Goal: Information Seeking & Learning: Learn about a topic

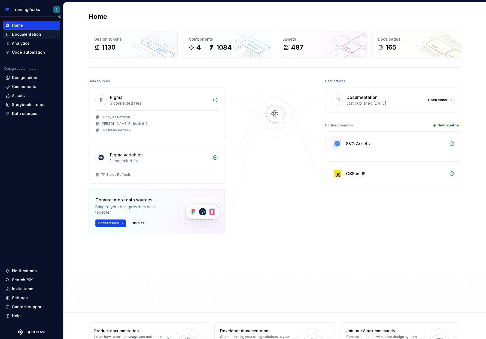
click at [28, 33] on div "Documentation" at bounding box center [26, 34] width 29 height 5
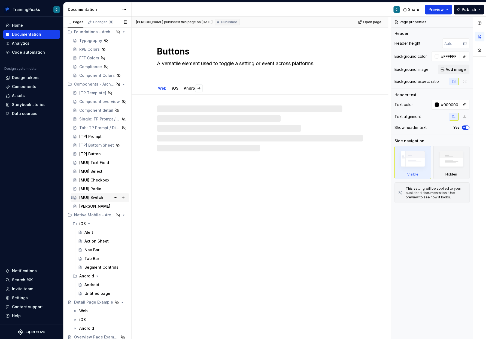
scroll to position [21, 0]
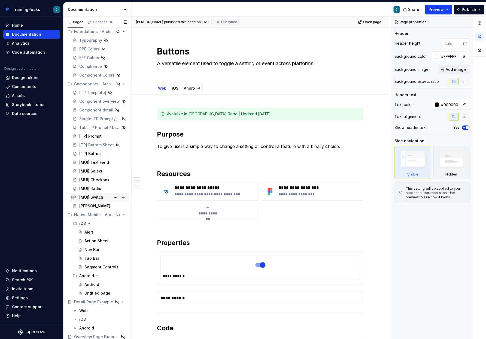
click at [96, 196] on div "[MUI] Switch" at bounding box center [91, 197] width 24 height 5
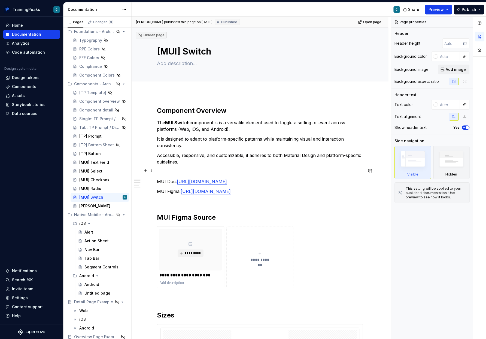
click at [166, 169] on p at bounding box center [260, 172] width 206 height 7
type textarea "*"
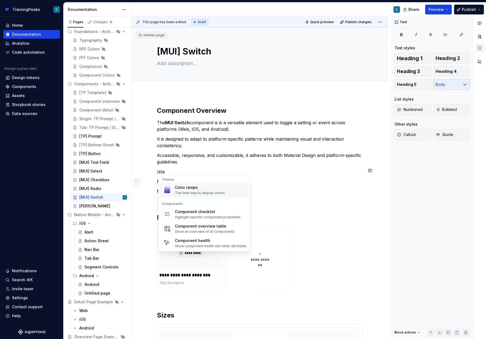
scroll to position [2, 0]
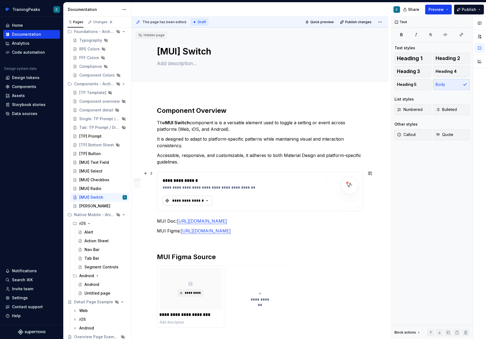
click at [202, 201] on div "**********" at bounding box center [188, 200] width 33 height 5
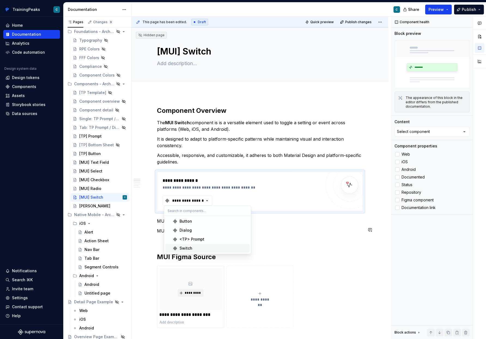
click at [190, 248] on div "Switch" at bounding box center [186, 248] width 13 height 5
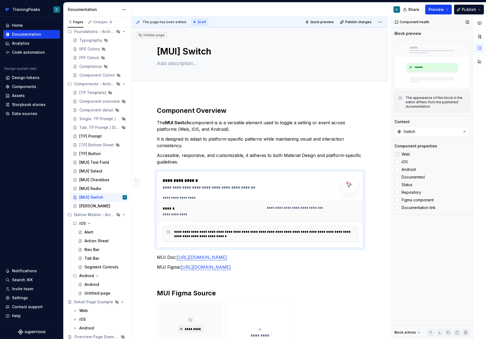
click at [398, 155] on div at bounding box center [397, 154] width 4 height 4
click at [398, 161] on div at bounding box center [397, 162] width 4 height 4
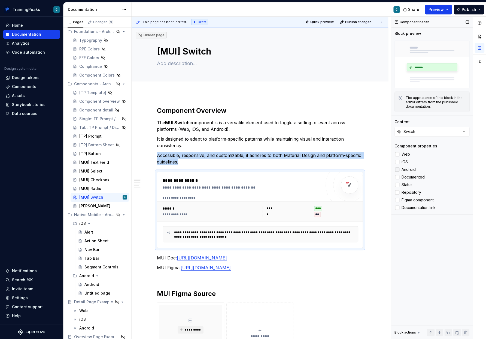
click at [398, 169] on div at bounding box center [397, 169] width 4 height 4
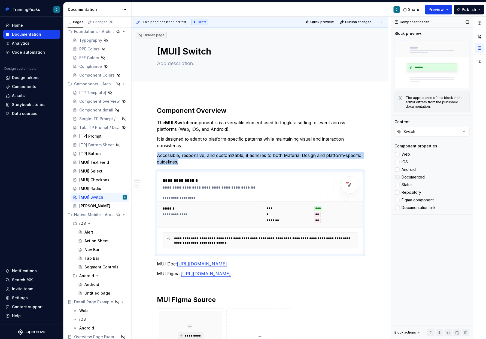
click at [397, 176] on div at bounding box center [397, 177] width 4 height 4
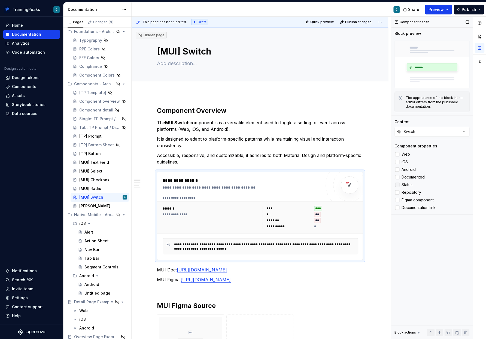
click at [397, 184] on div at bounding box center [397, 185] width 4 height 4
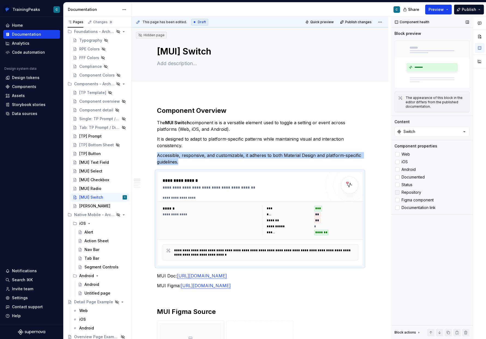
click at [395, 193] on div at bounding box center [397, 192] width 4 height 4
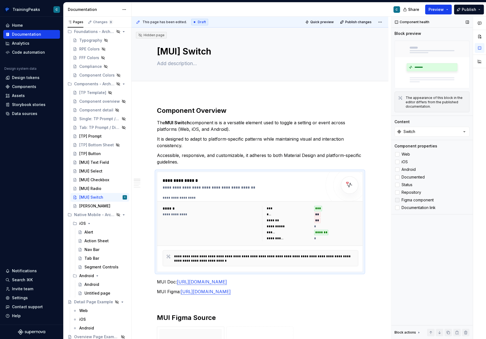
click at [398, 200] on div at bounding box center [397, 200] width 4 height 4
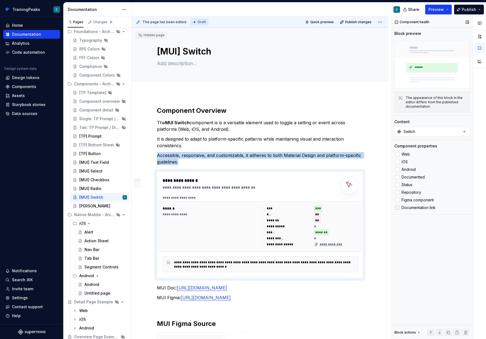
click at [398, 208] on div at bounding box center [397, 208] width 4 height 4
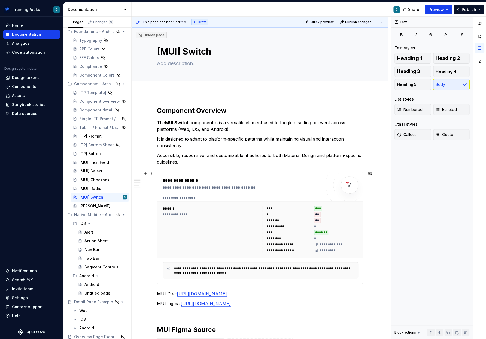
click at [194, 183] on div "**********" at bounding box center [242, 184] width 159 height 13
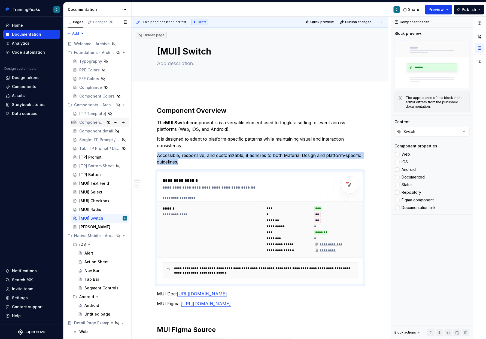
scroll to position [0, 0]
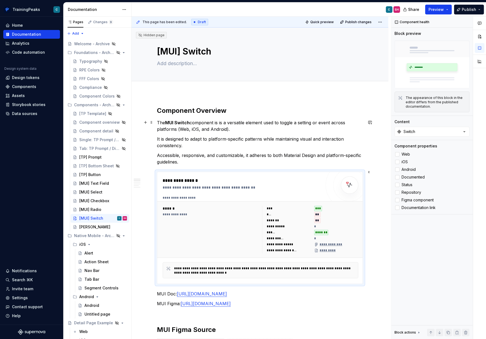
click at [316, 128] on p "The MUI Switch component is is a versatile element used to toggle a setting or …" at bounding box center [260, 125] width 206 height 13
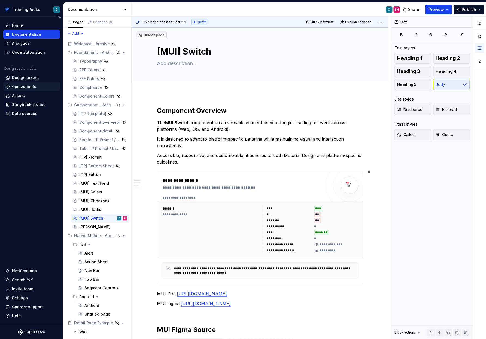
click at [31, 88] on div "Components" at bounding box center [24, 86] width 24 height 5
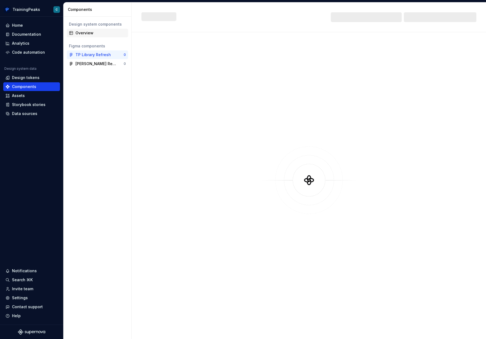
click at [93, 34] on div "Overview" at bounding box center [101, 32] width 50 height 5
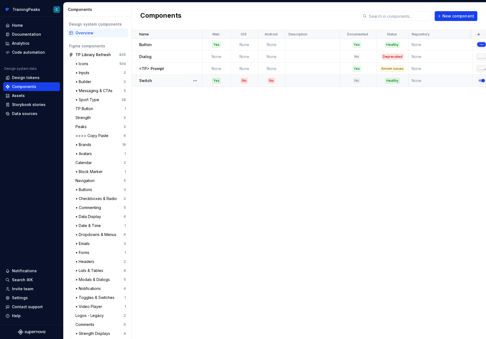
click at [176, 80] on div "Switch" at bounding box center [170, 80] width 63 height 5
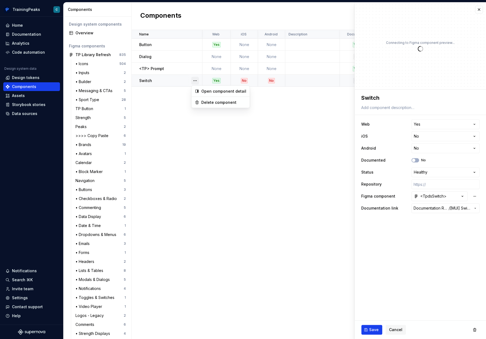
click at [196, 82] on button "button" at bounding box center [195, 81] width 8 height 8
click at [178, 139] on html "TrainingPeaks C Home Documentation Analytics Code automation Design system data…" at bounding box center [243, 169] width 486 height 339
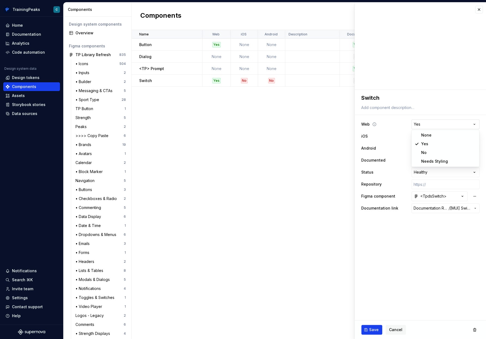
click at [423, 124] on html "TrainingPeaks C Home Documentation Analytics Code automation Design system data…" at bounding box center [243, 169] width 486 height 339
click at [413, 268] on html "TrainingPeaks C Home Documentation Analytics Code automation Design system data…" at bounding box center [243, 169] width 486 height 339
click at [435, 124] on html "TrainingPeaks C Home Documentation Analytics Code automation Design system data…" at bounding box center [243, 169] width 486 height 339
click at [210, 231] on html "TrainingPeaks C Home Documentation Analytics Code automation Design system data…" at bounding box center [243, 169] width 486 height 339
click at [23, 298] on div "Settings" at bounding box center [20, 297] width 16 height 5
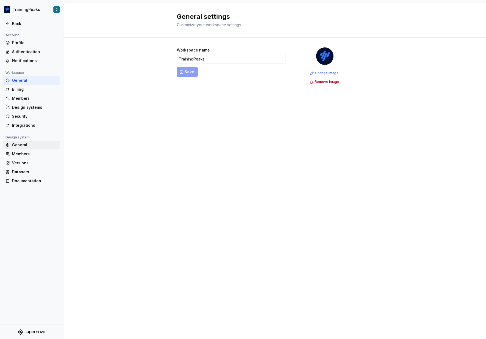
click at [34, 145] on div "General" at bounding box center [35, 144] width 46 height 5
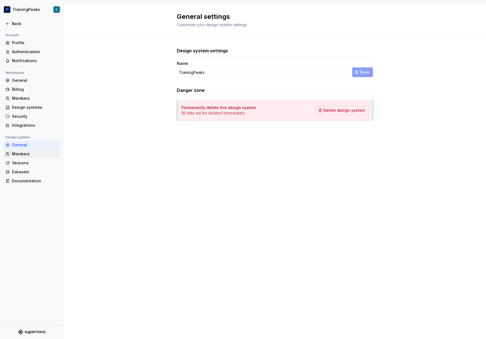
click at [31, 154] on div "Members" at bounding box center [35, 153] width 46 height 5
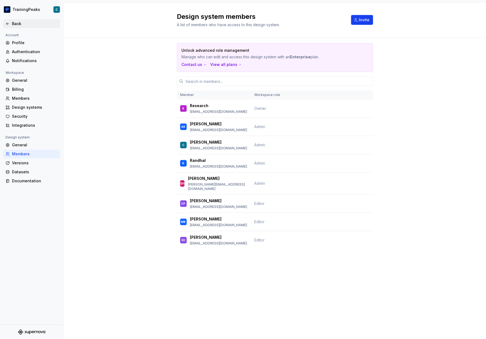
click at [8, 24] on icon at bounding box center [7, 24] width 4 height 4
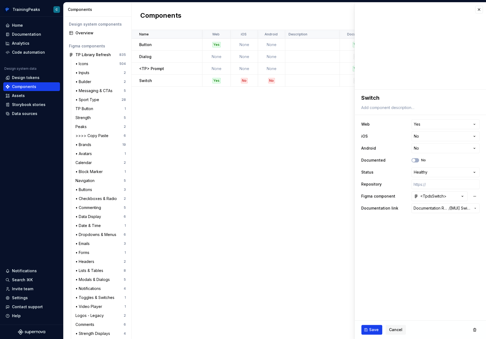
click at [253, 209] on div "Name Web iOS Android Description Documented Status Repository Figma component D…" at bounding box center [309, 184] width 355 height 309
click at [479, 7] on button "button" at bounding box center [480, 10] width 8 height 8
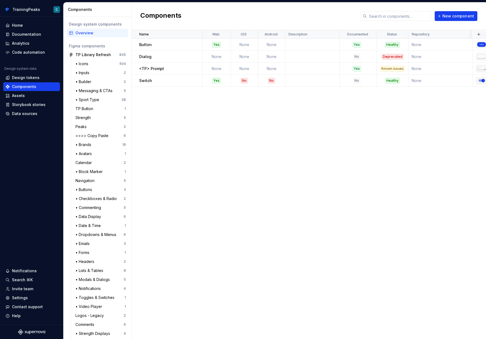
click at [360, 121] on div "Name Web iOS Android Description Documented Status Repository Figma component D…" at bounding box center [309, 184] width 355 height 309
click at [202, 133] on div "Name Web iOS Android Description Documented Status Repository Figma component D…" at bounding box center [309, 184] width 355 height 309
click at [220, 44] on div "Yes" at bounding box center [216, 44] width 8 height 5
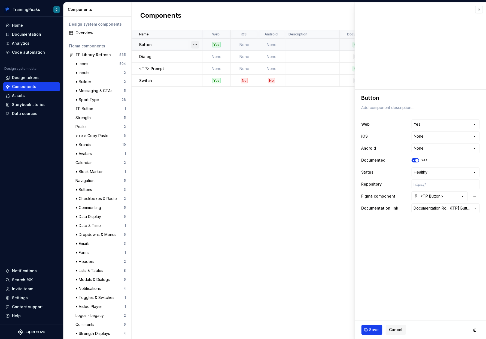
click at [193, 44] on button "button" at bounding box center [195, 45] width 8 height 8
click at [204, 55] on div "Open component detail" at bounding box center [224, 55] width 45 height 5
click at [388, 160] on icon at bounding box center [390, 160] width 4 height 4
click at [417, 127] on html "TrainingPeaks C Home Documentation Analytics Code automation Design system data…" at bounding box center [243, 169] width 486 height 339
click at [422, 271] on html "TrainingPeaks C Home Documentation Analytics Code automation Design system data…" at bounding box center [243, 169] width 486 height 339
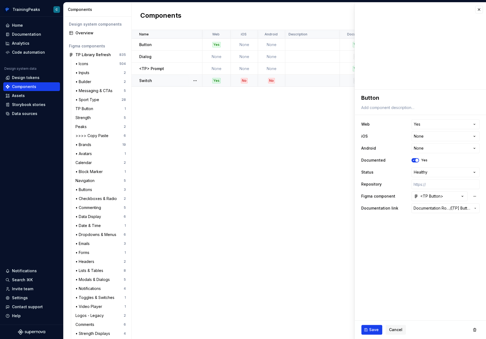
click at [219, 82] on div "Yes" at bounding box center [216, 80] width 8 height 5
click at [480, 9] on button "button" at bounding box center [480, 10] width 8 height 8
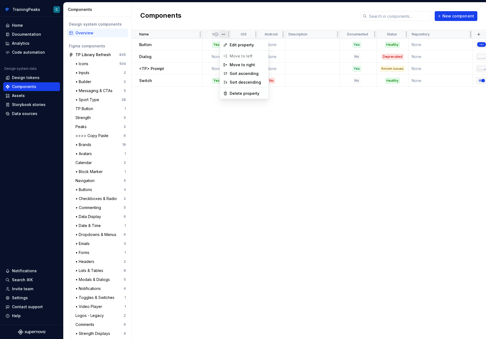
click at [224, 34] on html "TrainingPeaks C Home Documentation Analytics Code automation Design system data…" at bounding box center [243, 169] width 486 height 339
click at [233, 44] on span "Edit property" at bounding box center [247, 44] width 35 height 5
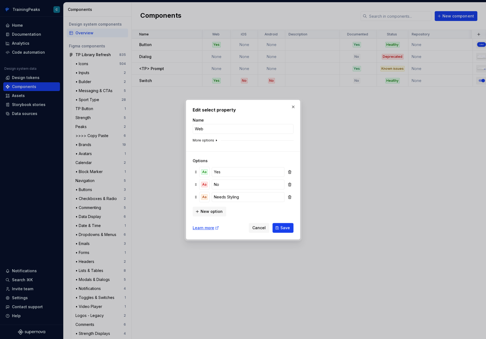
click at [214, 138] on button "More options" at bounding box center [206, 140] width 26 height 4
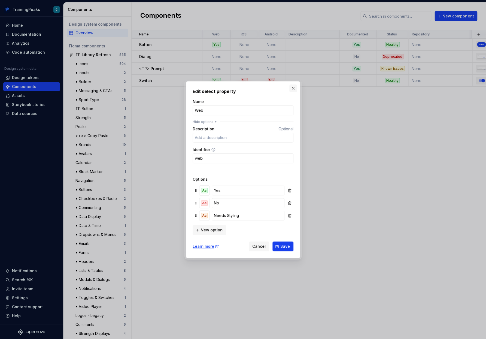
click at [294, 89] on button "button" at bounding box center [294, 89] width 8 height 8
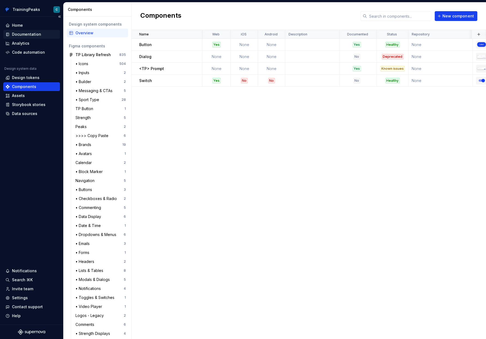
click at [29, 31] on div "Documentation" at bounding box center [31, 34] width 57 height 9
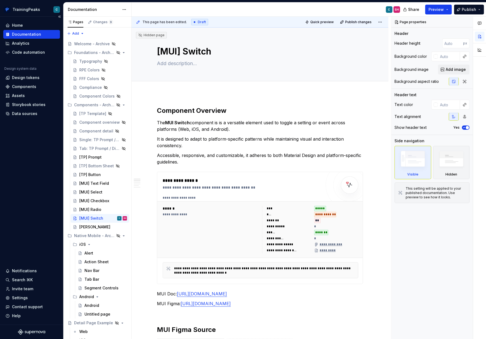
type textarea "*"
